Goal: Navigation & Orientation: Find specific page/section

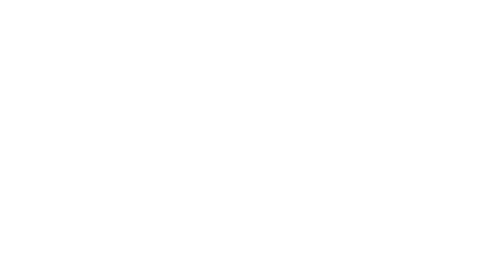
select select "*"
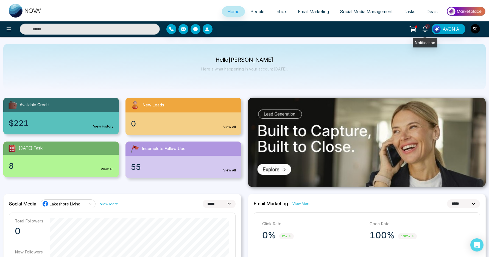
click at [427, 28] on span "9" at bounding box center [427, 26] width 5 height 5
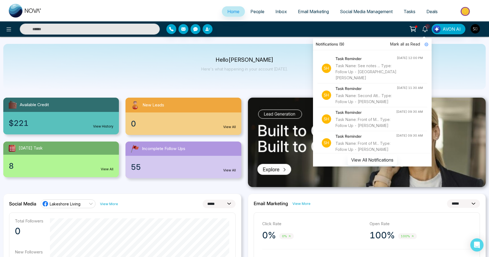
click at [251, 68] on p "Here's what happening in your account [DATE]." at bounding box center [244, 69] width 87 height 5
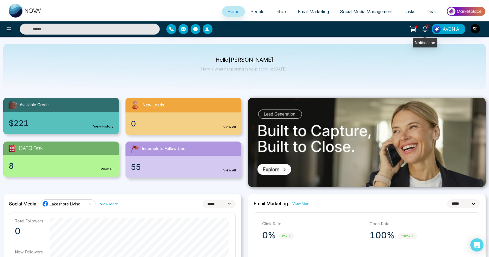
click at [426, 29] on icon at bounding box center [425, 29] width 6 height 6
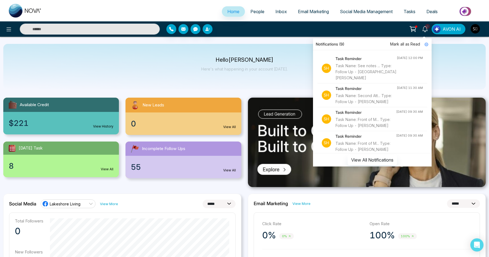
click at [230, 62] on p "Hello [PERSON_NAME]" at bounding box center [244, 60] width 87 height 5
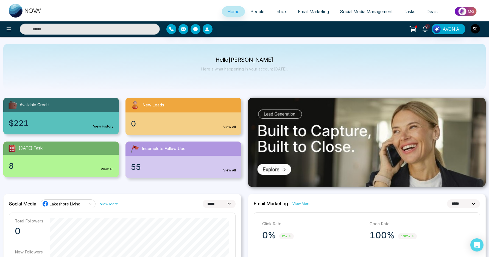
click at [239, 55] on div "Hello [PERSON_NAME] Here's what happening in your account [DATE]." at bounding box center [244, 67] width 483 height 46
click at [239, 58] on p "Hello [PERSON_NAME]" at bounding box center [244, 60] width 87 height 5
click at [239, 59] on p "Hello [PERSON_NAME]" at bounding box center [244, 60] width 87 height 5
click at [233, 76] on div "Hello [PERSON_NAME] Here's what happening in your account [DATE]." at bounding box center [244, 67] width 87 height 18
